Goal: Find specific page/section: Find specific page/section

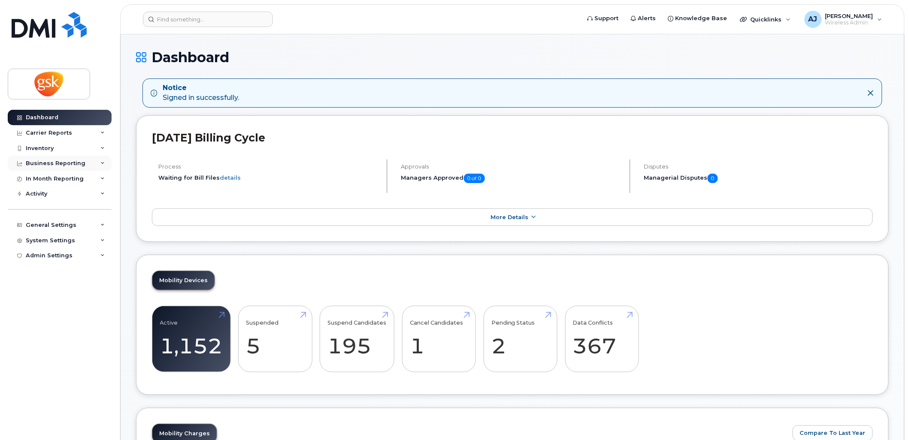
click at [66, 163] on div "Business Reporting" at bounding box center [56, 163] width 60 height 7
click at [66, 145] on div "Inventory" at bounding box center [60, 148] width 104 height 15
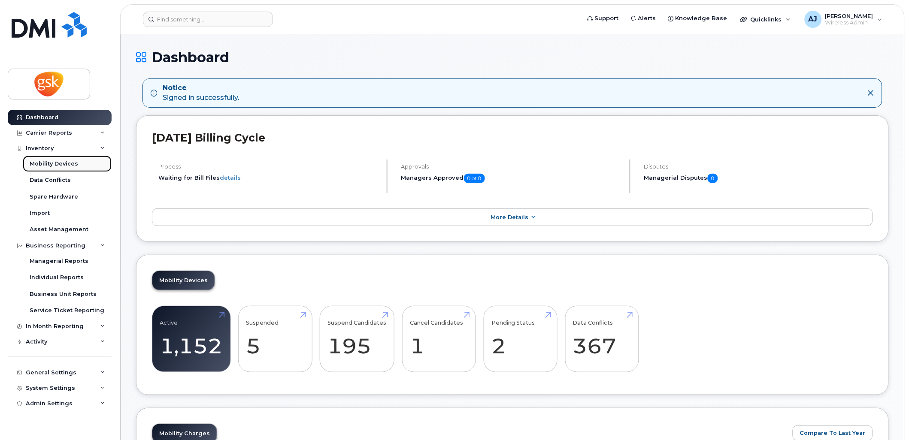
click at [66, 160] on div "Mobility Devices" at bounding box center [54, 164] width 49 height 8
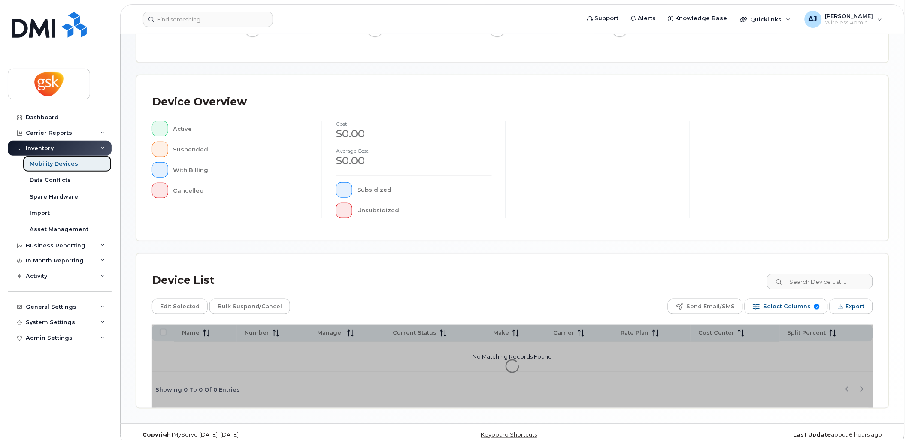
scroll to position [149, 0]
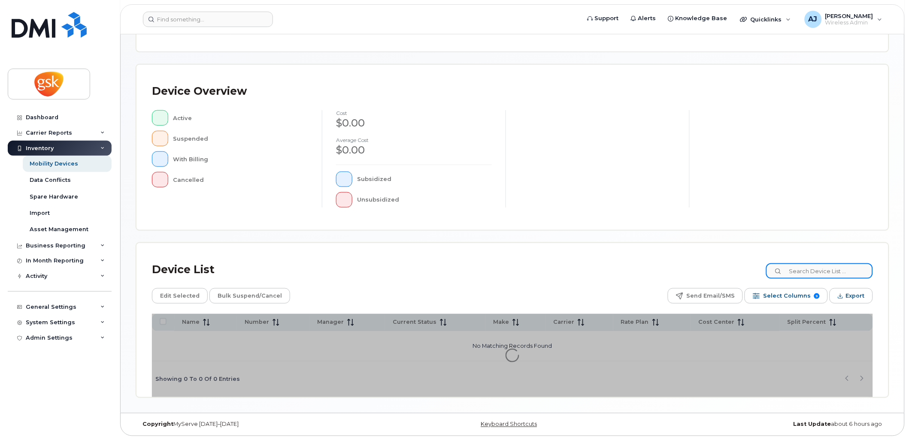
click at [826, 272] on input at bounding box center [819, 271] width 107 height 15
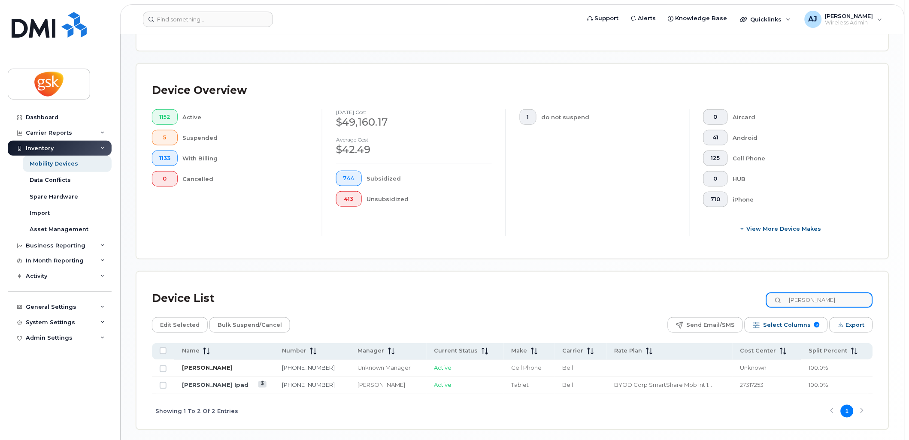
type input "teresa"
click at [200, 366] on link "[PERSON_NAME]" at bounding box center [207, 368] width 51 height 7
